Goal: Task Accomplishment & Management: Contribute content

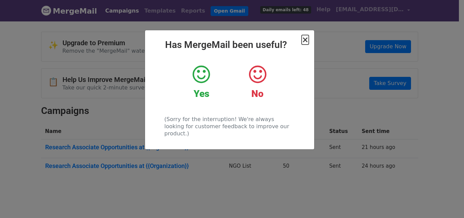
click at [304, 38] on span "×" at bounding box center [305, 40] width 7 height 10
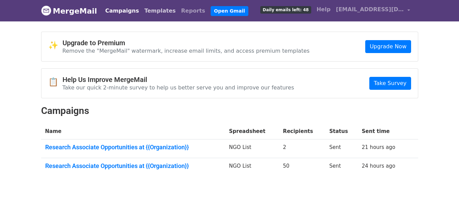
click at [142, 11] on link "Templates" at bounding box center [160, 11] width 37 height 14
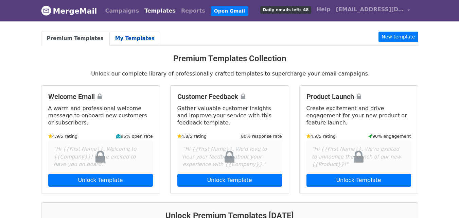
click at [120, 40] on link "My Templates" at bounding box center [134, 39] width 51 height 14
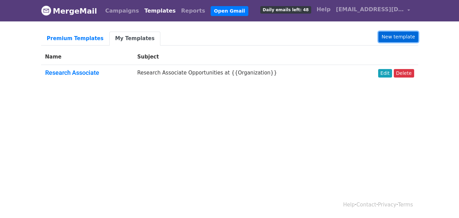
click at [395, 35] on link "New template" at bounding box center [397, 37] width 39 height 11
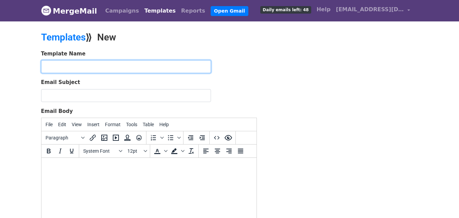
click at [68, 66] on input "text" at bounding box center [126, 66] width 170 height 13
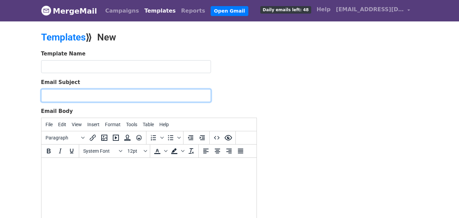
click at [58, 100] on input "Email Subject" at bounding box center [126, 95] width 170 height 13
paste input "Volunteer/Job Opportunity at {{Organization}}"
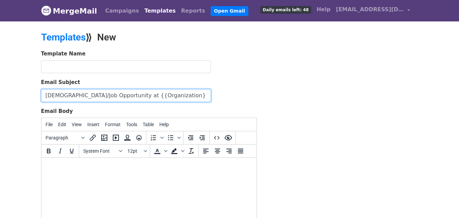
type input "Volunteer/Job Opportunity at {{Organization}}"
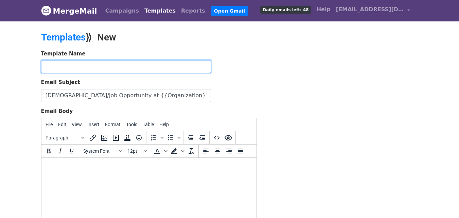
click at [63, 65] on input "text" at bounding box center [126, 66] width 170 height 13
paste input "Volunteer/Job Opportunity at {{Organization}}"
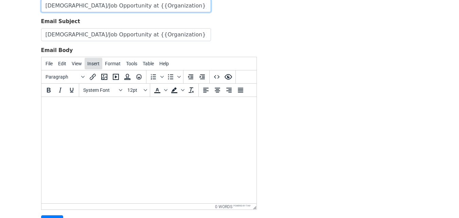
scroll to position [61, 0]
type input "Volunteer/Job Opportunity at {{Organization}}"
click at [153, 115] on html at bounding box center [148, 105] width 215 height 18
paste body
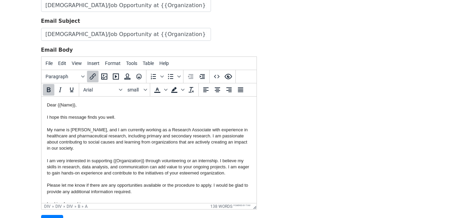
scroll to position [40, 0]
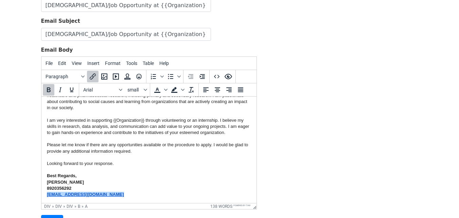
click at [94, 192] on div "Kamal Raj 8920356292 raj83291@gmail.com﻿" at bounding box center [149, 188] width 204 height 19
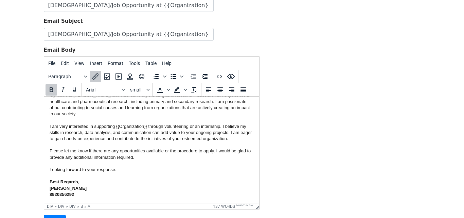
scroll to position [34, 0]
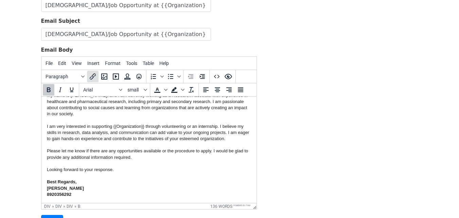
click at [93, 77] on icon "Insert/edit link" at bounding box center [93, 76] width 8 height 8
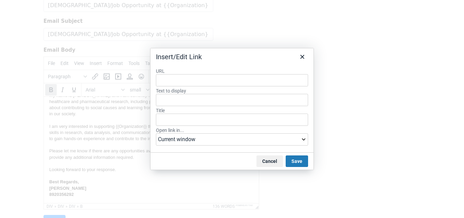
click at [179, 81] on input "URL" at bounding box center [232, 80] width 152 height 12
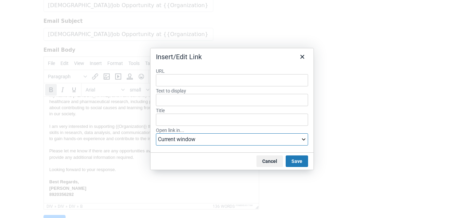
click at [188, 139] on select "Current window New window" at bounding box center [232, 139] width 152 height 12
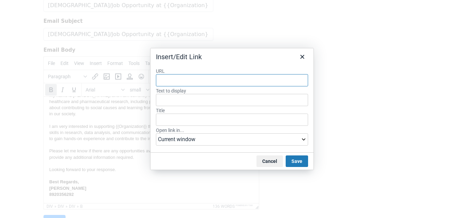
click at [179, 84] on input "URL" at bounding box center [232, 80] width 152 height 12
paste input "https://drive.google.com/file/d/1Q98VJ-5xnTnwjmqU3NgfQIQNkmJxZ55v/view?usp=shar…"
type input "https://drive.google.com/file/d/1Q98VJ-5xnTnwjmqU3NgfQIQNkmJxZ55v/view?usp=shar…"
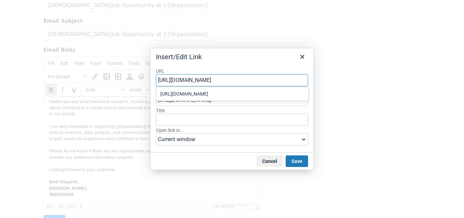
scroll to position [0, 73]
type input "https://drive.google.com/file/d/1Q98VJ-5xnTnwjmqU3NgfQIQNkmJxZ55v/view?usp=shar…"
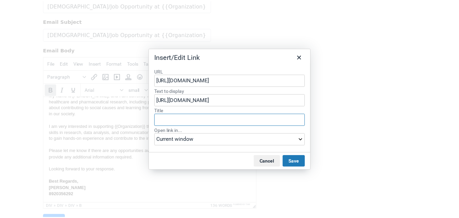
scroll to position [0, 0]
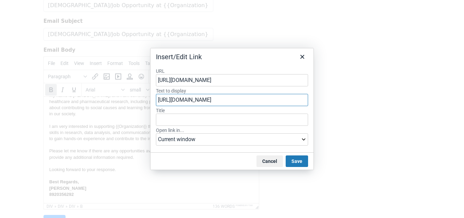
click at [171, 103] on input "https://drive.google.com/file/d/1Q98VJ-5xnTnwjmqU3NgfQIQNkmJxZ55v/view?usp=shar…" at bounding box center [232, 100] width 152 height 12
type input "[EMAIL_ADDRESS][DOMAIN_NAME]"
click at [171, 99] on input "[EMAIL_ADDRESS][DOMAIN_NAME]" at bounding box center [232, 100] width 152 height 12
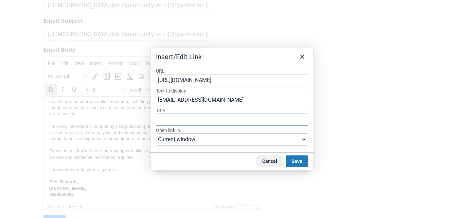
click at [169, 120] on input "Title" at bounding box center [232, 119] width 152 height 12
type input "CV"
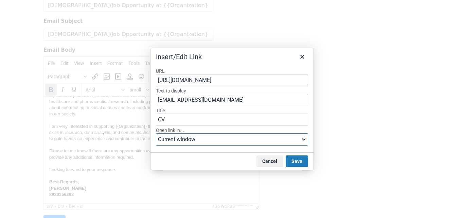
click at [218, 144] on select "Current window New window" at bounding box center [232, 139] width 152 height 12
select select "_blank"
click at [156, 133] on select "Current window New window" at bounding box center [232, 139] width 152 height 12
click at [300, 159] on button "Save" at bounding box center [297, 161] width 22 height 12
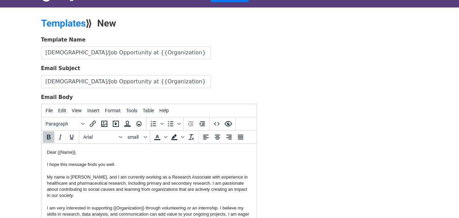
scroll to position [126, 0]
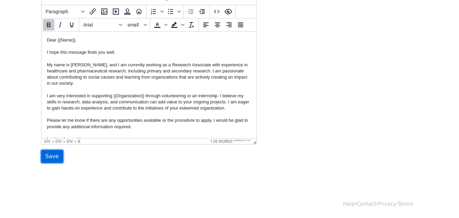
click at [56, 151] on input "Save" at bounding box center [52, 156] width 22 height 13
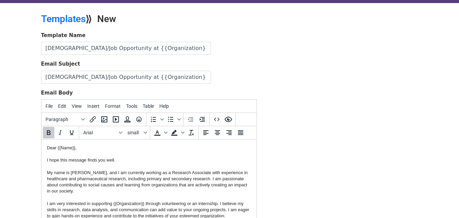
scroll to position [0, 0]
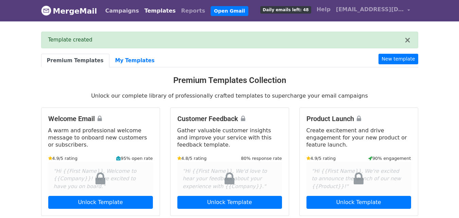
click at [111, 16] on link "Campaigns" at bounding box center [122, 11] width 39 height 14
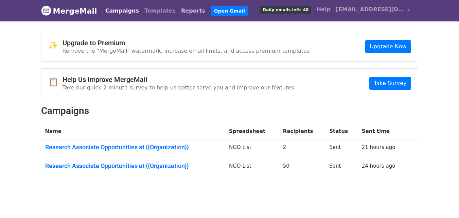
click at [178, 11] on link "Reports" at bounding box center [193, 11] width 30 height 14
